Goal: Transaction & Acquisition: Purchase product/service

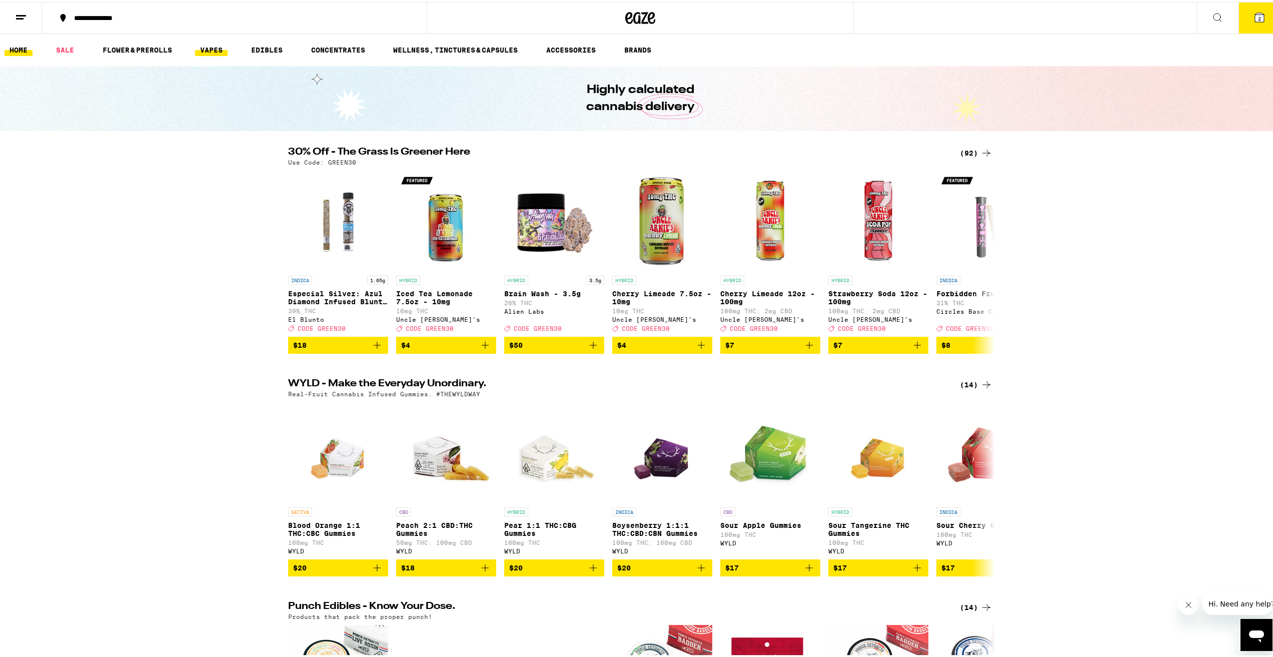
click at [213, 46] on link "VAPES" at bounding box center [211, 48] width 33 height 12
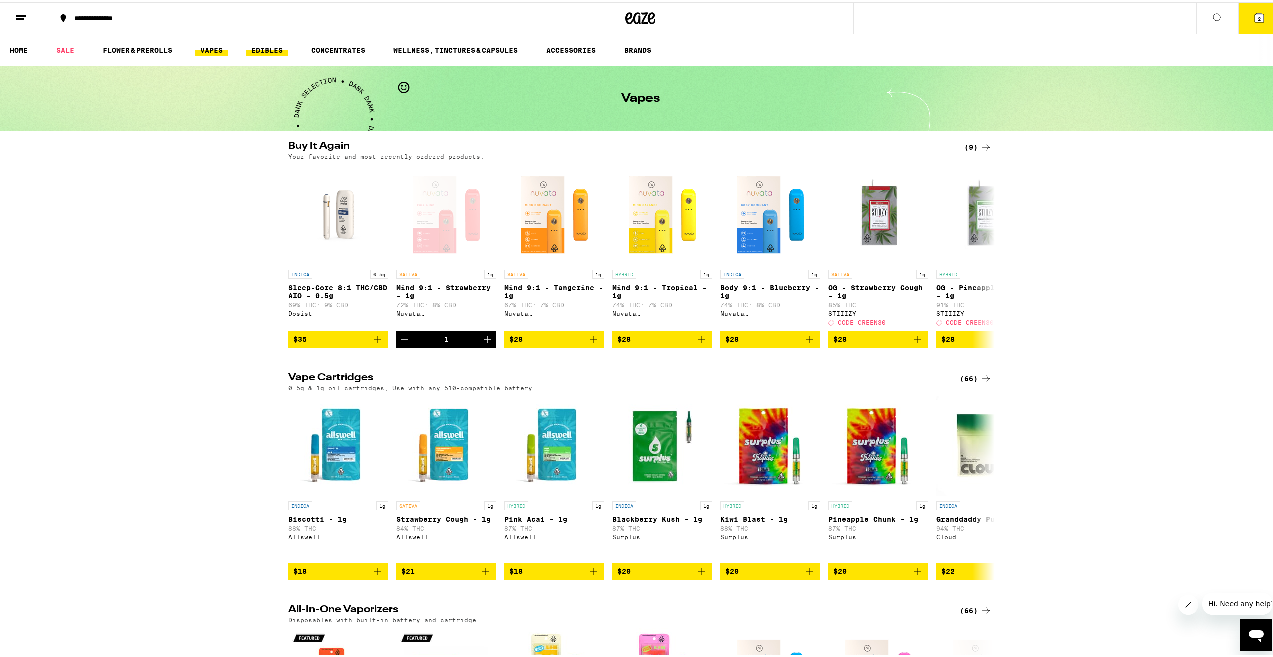
click at [260, 46] on link "EDIBLES" at bounding box center [267, 48] width 42 height 12
